Goal: Transaction & Acquisition: Book appointment/travel/reservation

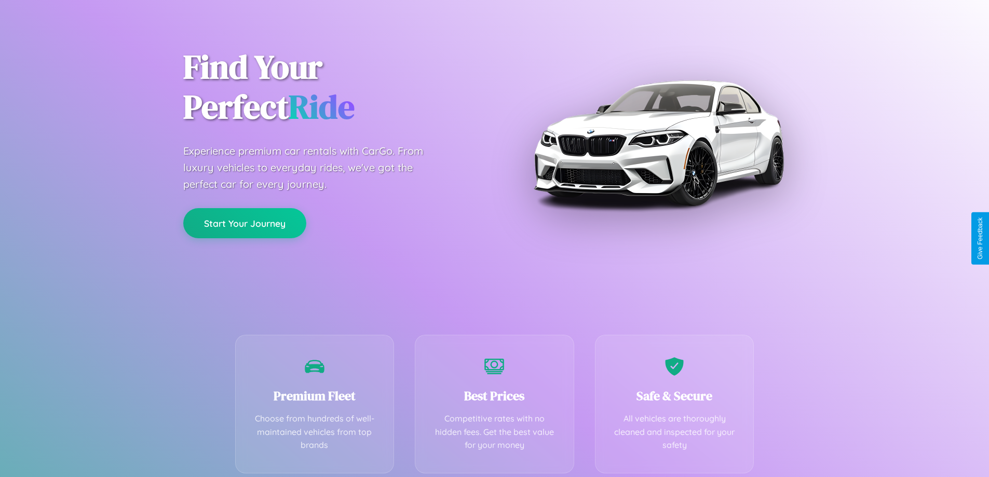
scroll to position [205, 0]
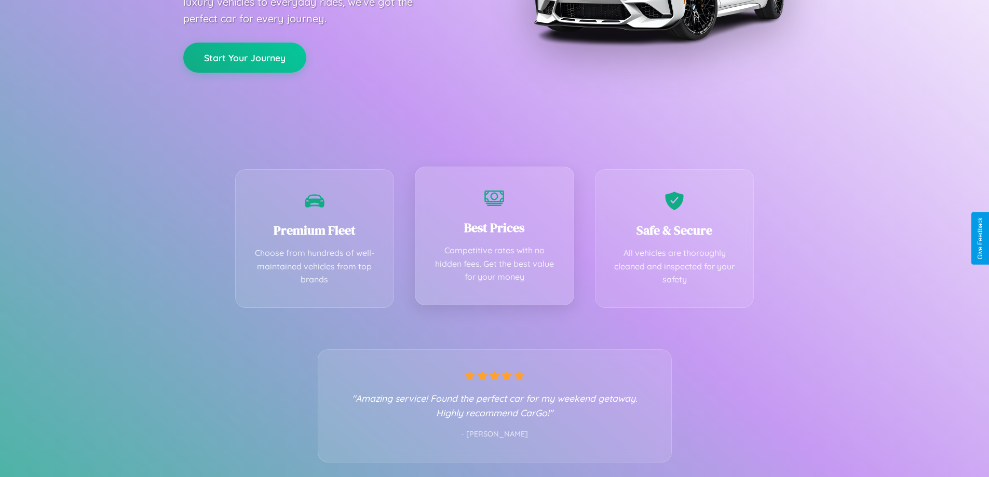
click at [494, 238] on div "Best Prices Competitive rates with no hidden fees. Get the best value for your …" at bounding box center [494, 236] width 159 height 139
click at [245, 57] on button "Start Your Journey" at bounding box center [244, 57] width 123 height 30
click at [245, 56] on button "Start Your Journey" at bounding box center [244, 57] width 123 height 30
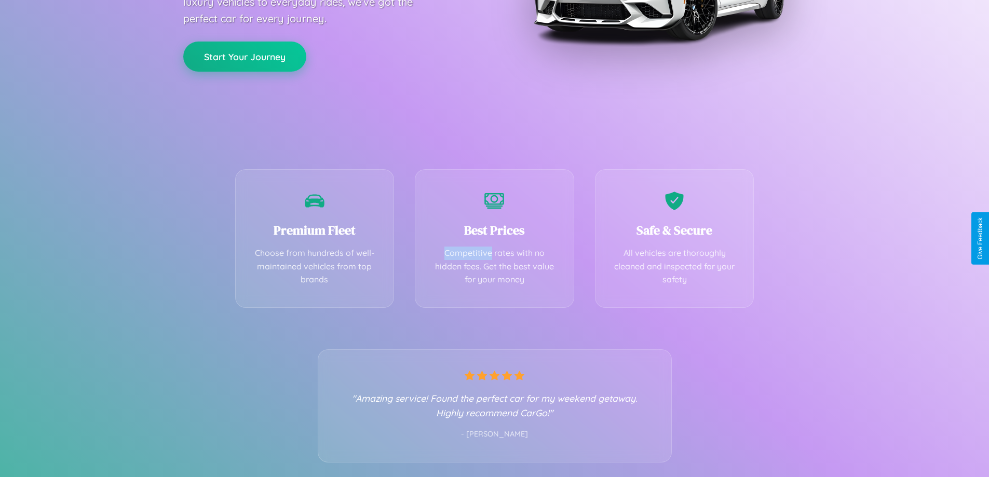
click at [245, 56] on button "Start Your Journey" at bounding box center [244, 57] width 123 height 30
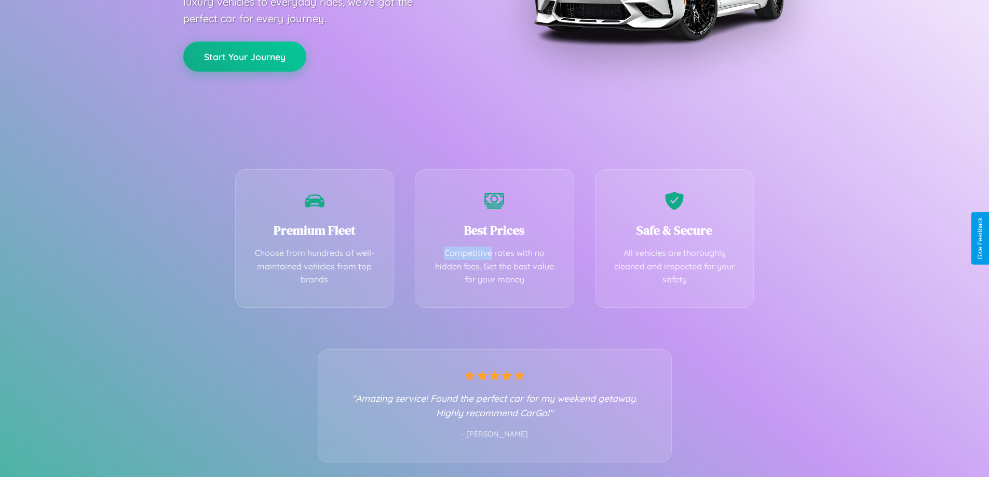
click at [245, 56] on button "Start Your Journey" at bounding box center [244, 57] width 123 height 30
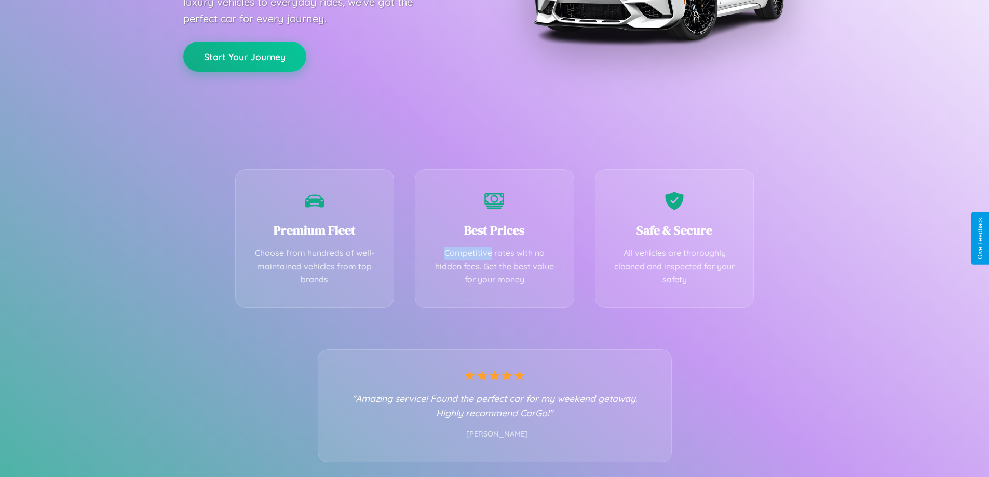
click at [245, 56] on button "Start Your Journey" at bounding box center [244, 57] width 123 height 30
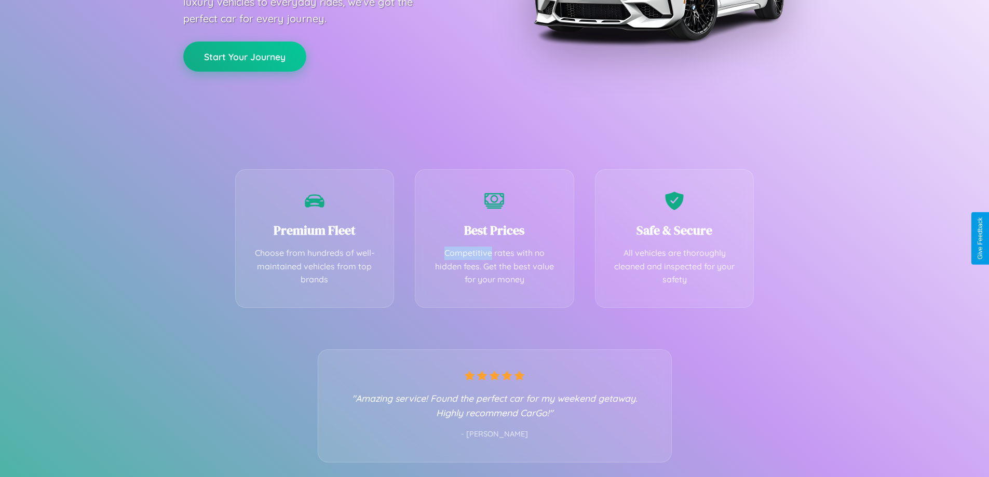
click at [245, 56] on button "Start Your Journey" at bounding box center [244, 57] width 123 height 30
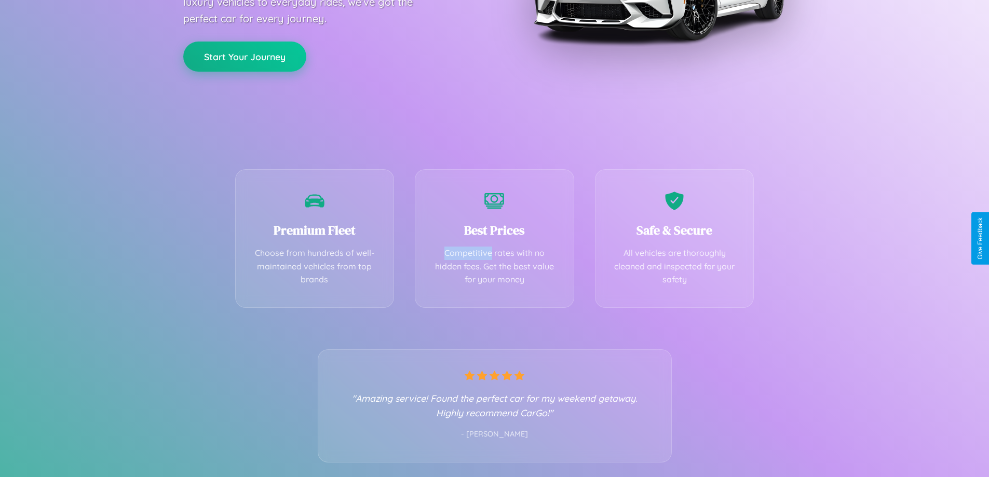
click at [245, 56] on button "Start Your Journey" at bounding box center [244, 57] width 123 height 30
